Goal: Find specific page/section: Find specific page/section

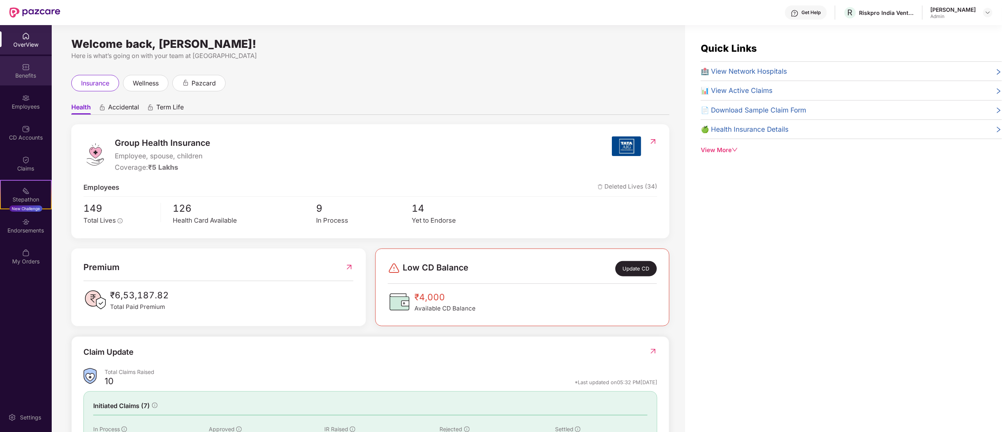
click at [24, 78] on div "Benefits" at bounding box center [26, 76] width 52 height 8
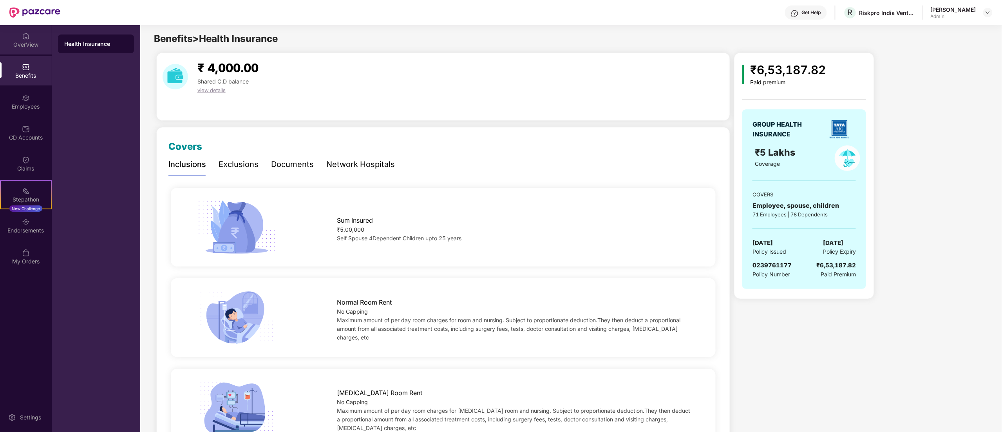
click at [29, 47] on div "OverView" at bounding box center [26, 45] width 52 height 8
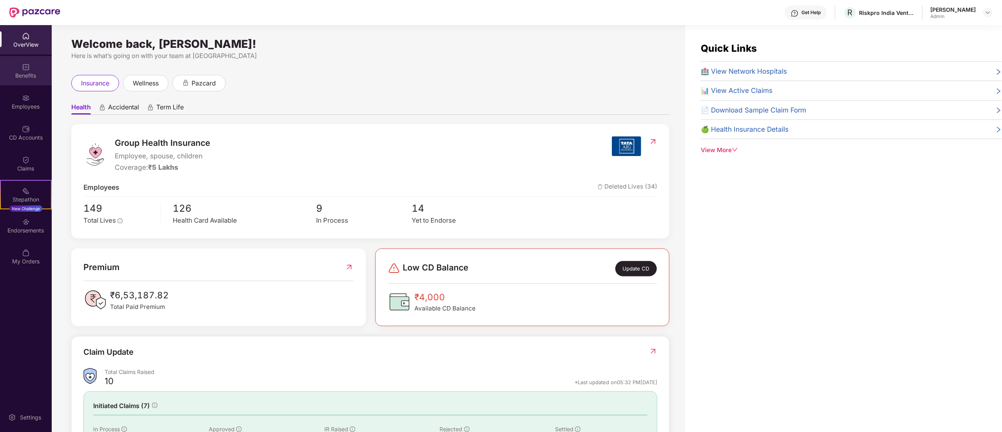
click at [34, 65] on div "Benefits" at bounding box center [26, 70] width 52 height 29
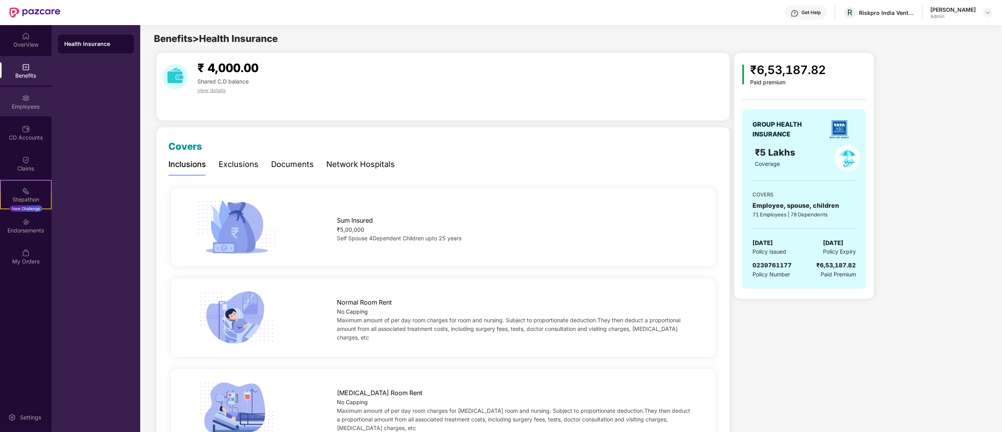
click at [24, 100] on img at bounding box center [26, 98] width 8 height 8
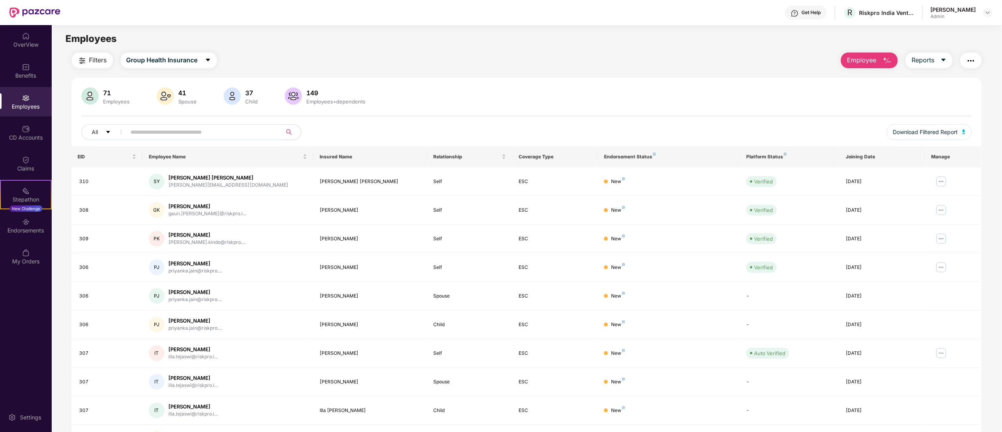
click at [18, 148] on div "OverView Benefits Employees CD Accounts Claims Stepathon New Challenge Endorsem…" at bounding box center [26, 149] width 52 height 248
click at [24, 139] on div "CD Accounts" at bounding box center [26, 138] width 52 height 8
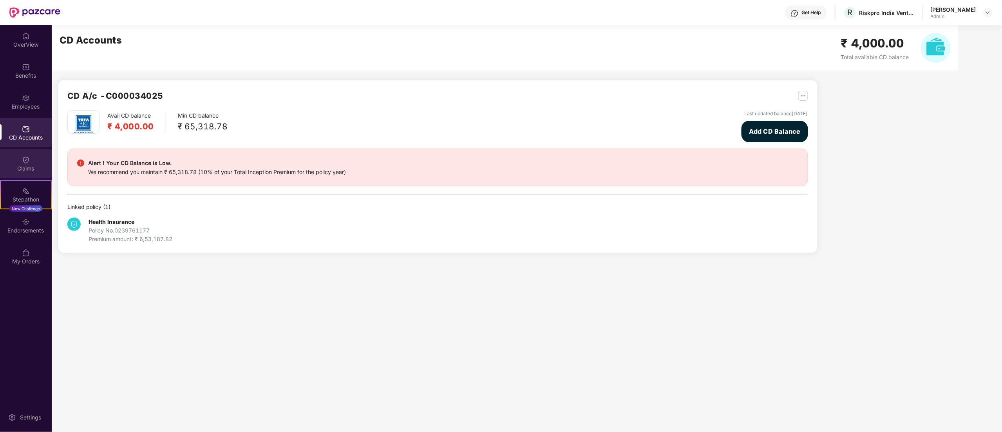
click at [26, 161] on img at bounding box center [26, 160] width 8 height 8
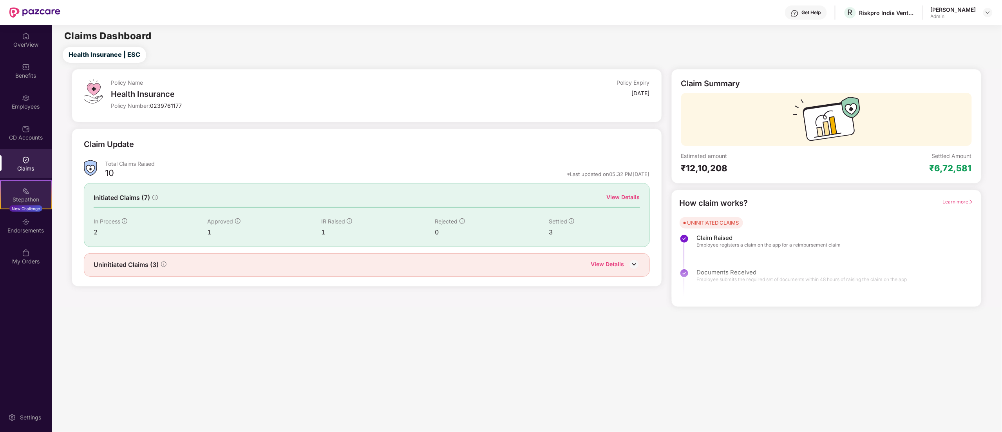
click at [27, 194] on img at bounding box center [26, 191] width 8 height 8
